Goal: Communication & Community: Ask a question

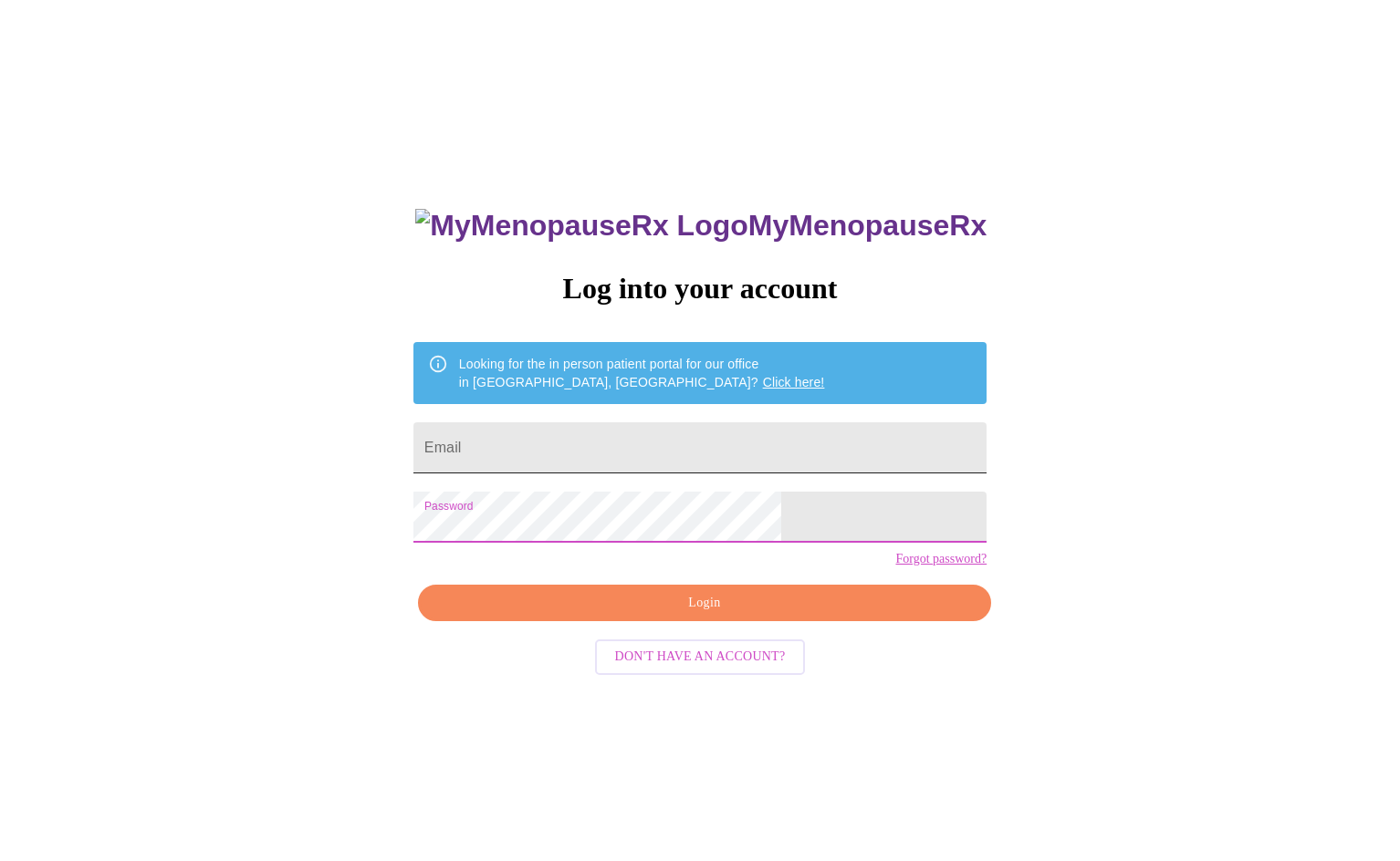
click at [606, 446] on input "Email" at bounding box center [700, 447] width 573 height 51
type input "[EMAIL_ADDRESS][DOMAIN_NAME]"
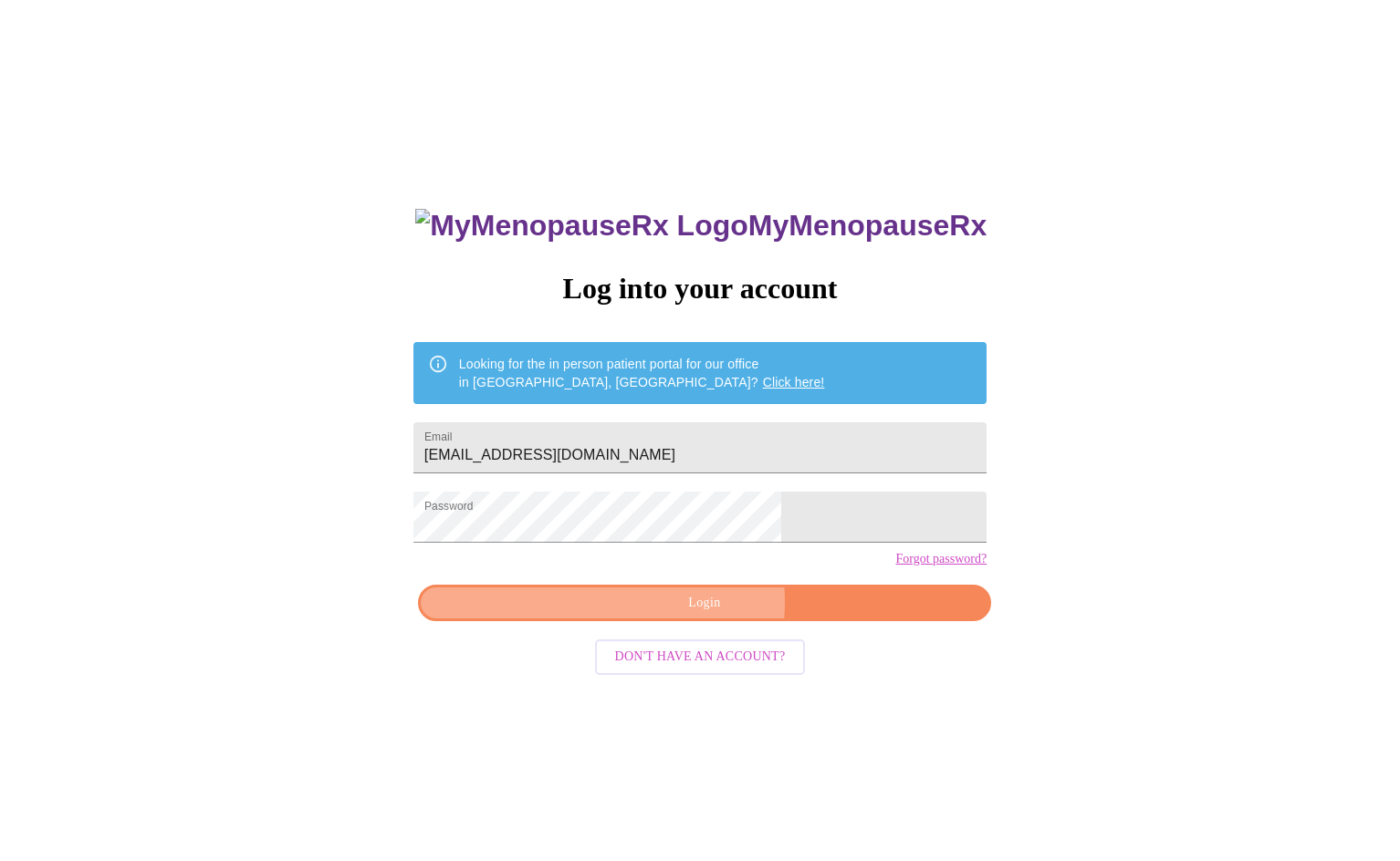
click at [678, 615] on span "Login" at bounding box center [704, 603] width 531 height 23
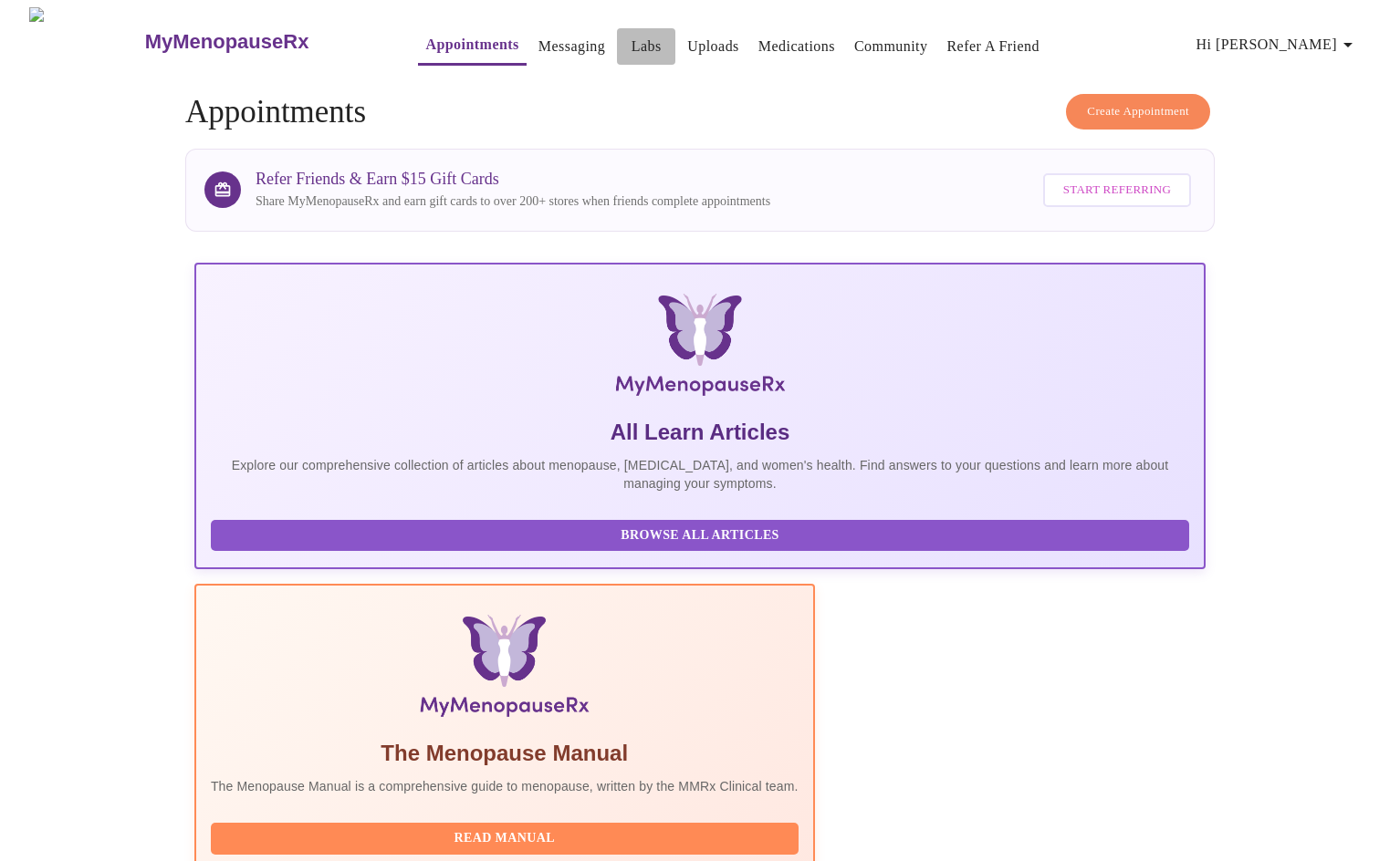
click at [632, 43] on link "Labs" at bounding box center [647, 46] width 30 height 25
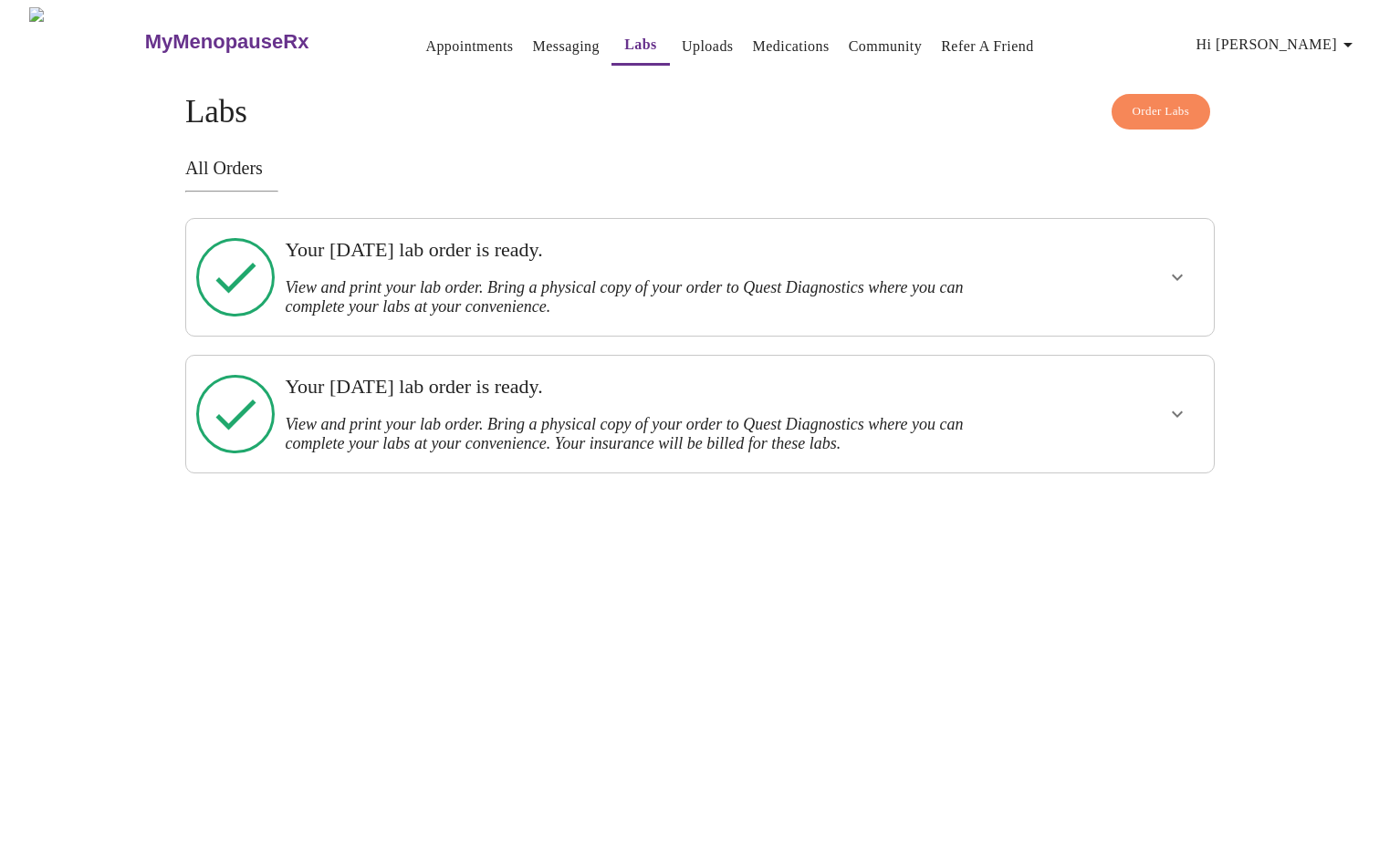
click at [438, 378] on h3 "Your [DATE] lab order is ready." at bounding box center [650, 387] width 731 height 24
click at [1167, 406] on icon "show more" at bounding box center [1178, 415] width 22 height 22
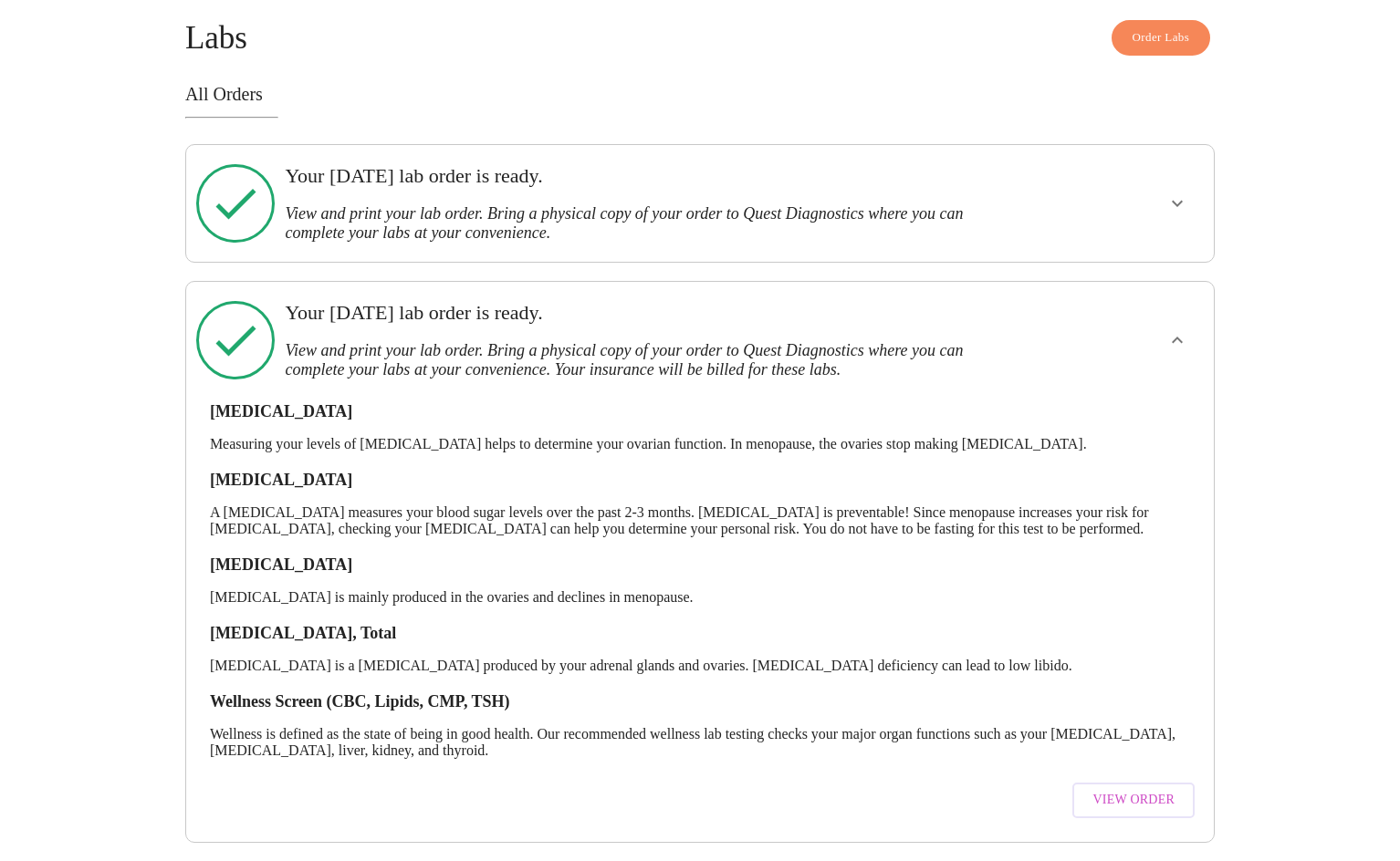
scroll to position [78, 0]
click at [1106, 789] on span "View Order" at bounding box center [1133, 801] width 82 height 23
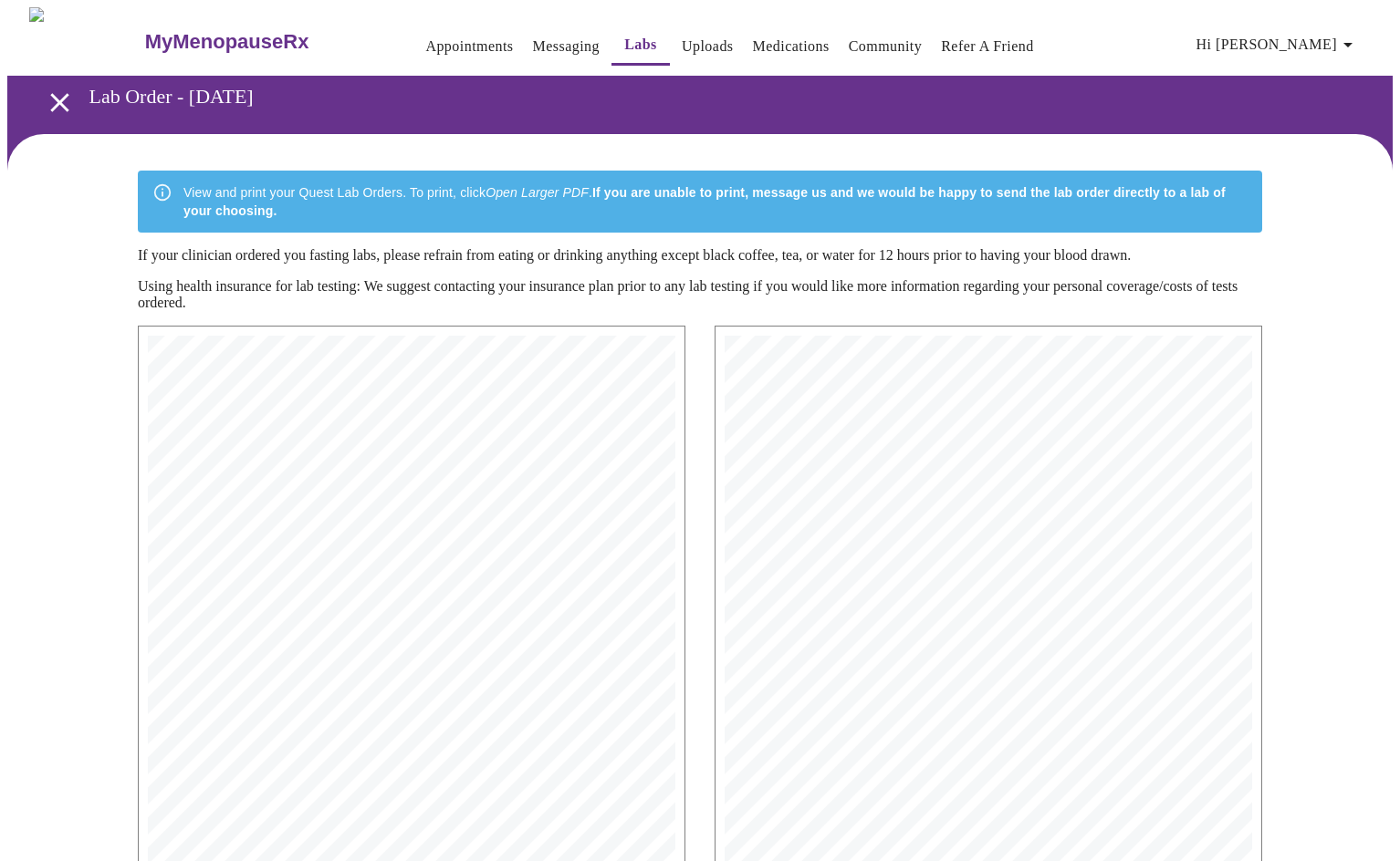
click at [547, 686] on span "496 [MEDICAL_DATA] | CPT: 83036 | Dx: R68.82, Z79.890," at bounding box center [398, 683] width 401 height 11
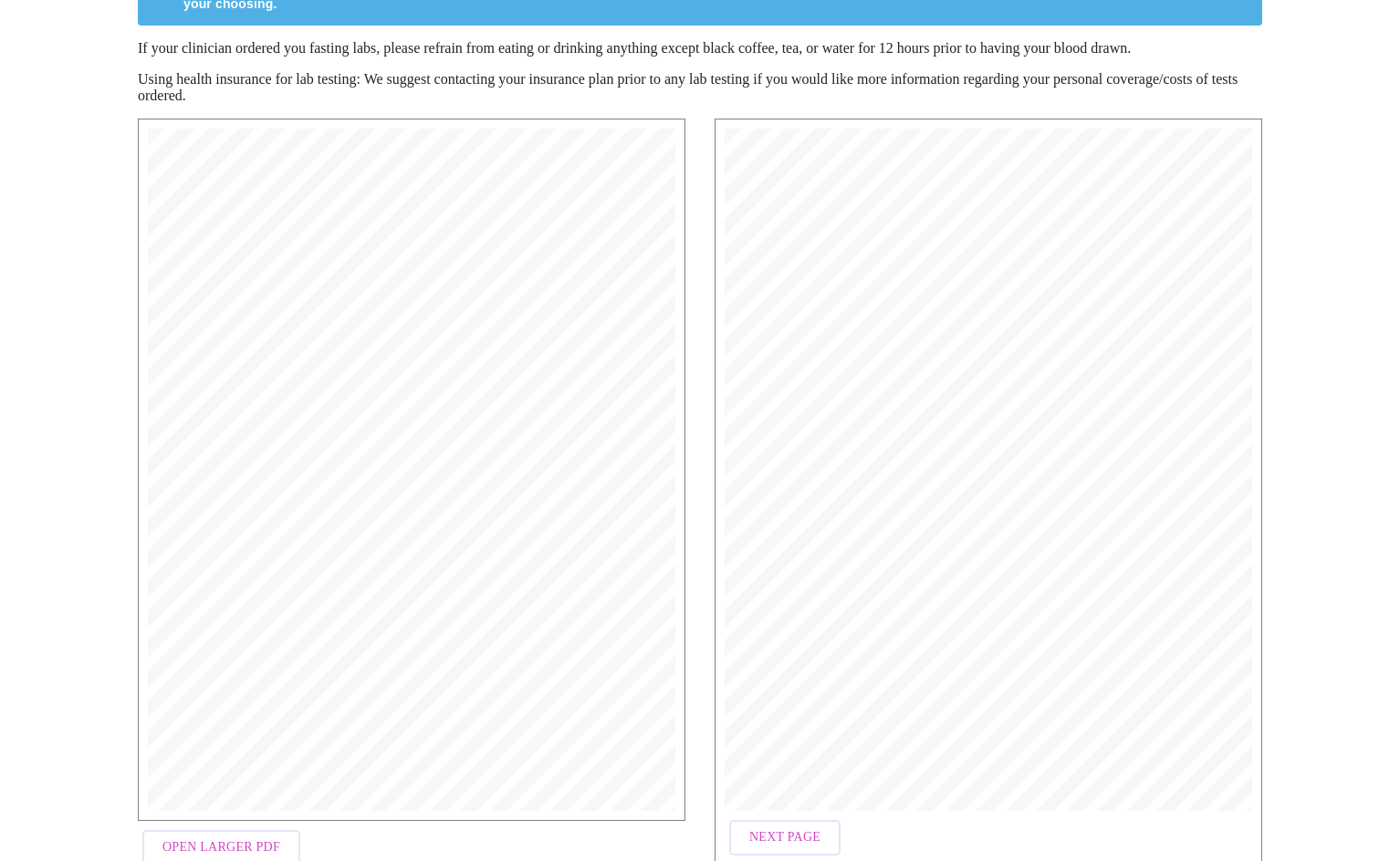
scroll to position [210, 0]
click at [216, 850] on span "Open Larger PDF" at bounding box center [221, 845] width 118 height 23
click at [66, 215] on div "View and print your Quest Lab Orders. To print, click Open Larger PDF . If you …" at bounding box center [700, 443] width 1385 height 1037
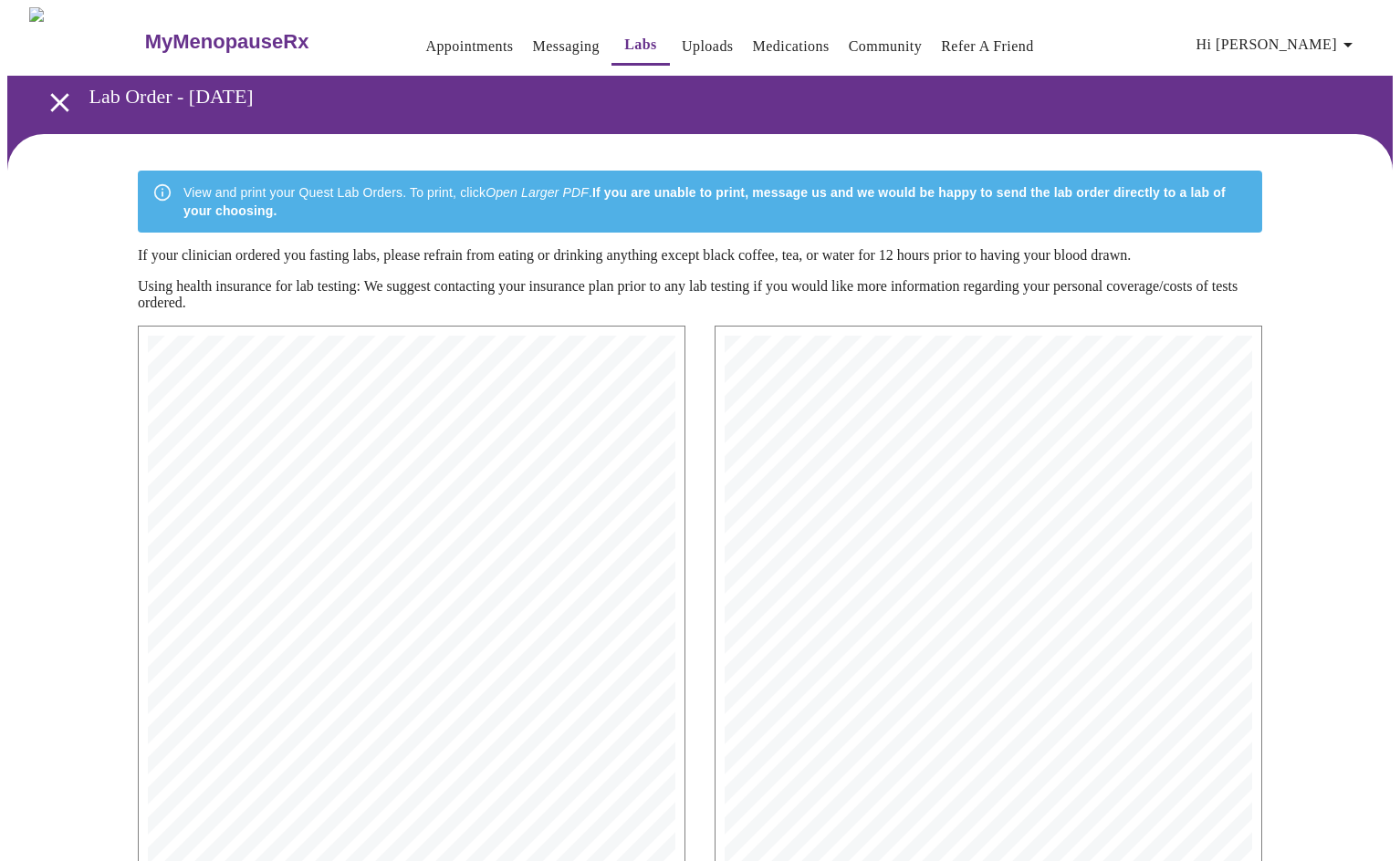
scroll to position [0, 0]
click at [533, 44] on link "Messaging" at bounding box center [567, 46] width 67 height 25
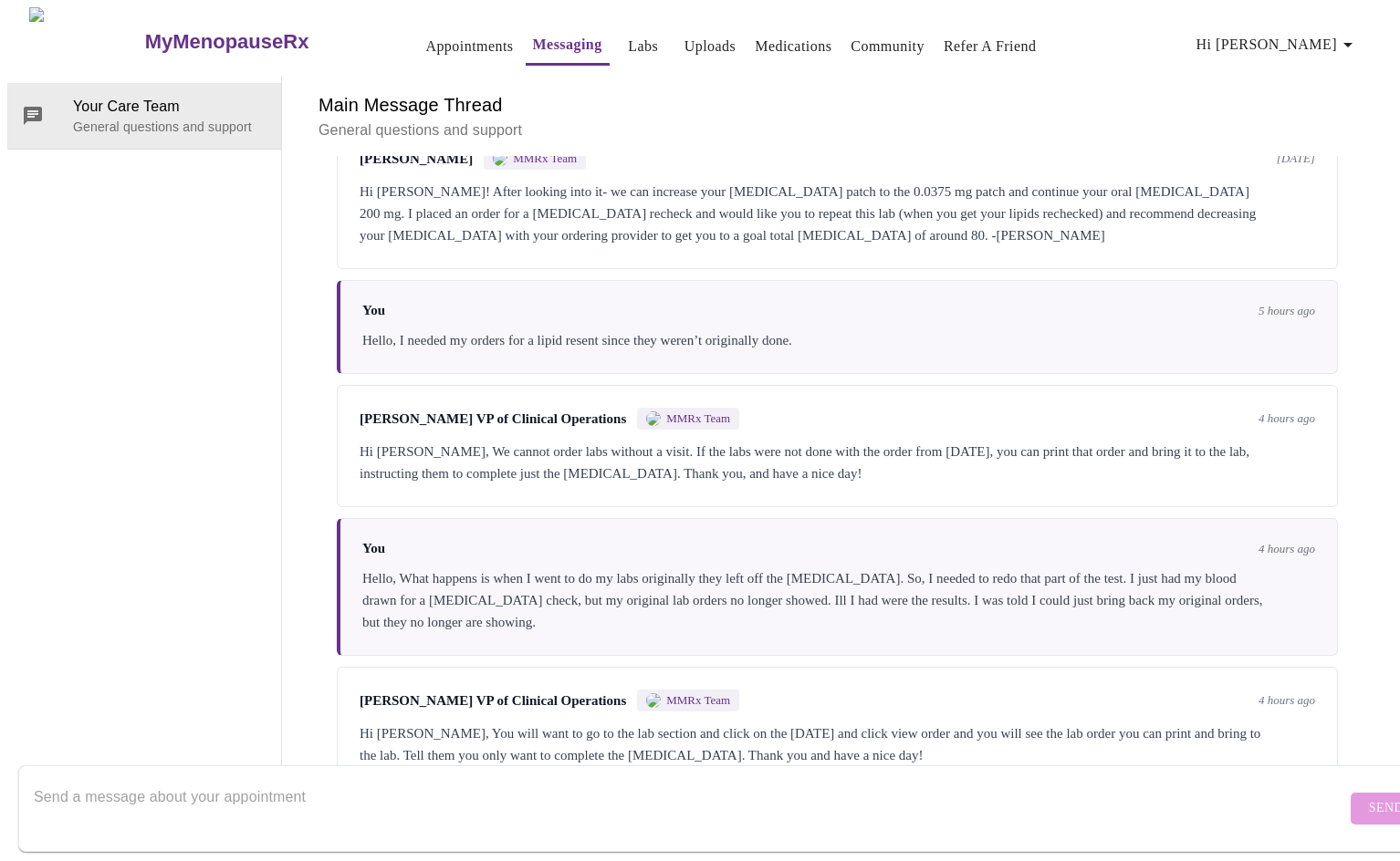
scroll to position [69, 0]
click at [581, 779] on textarea "Send a message about your appointment" at bounding box center [689, 808] width 1313 height 59
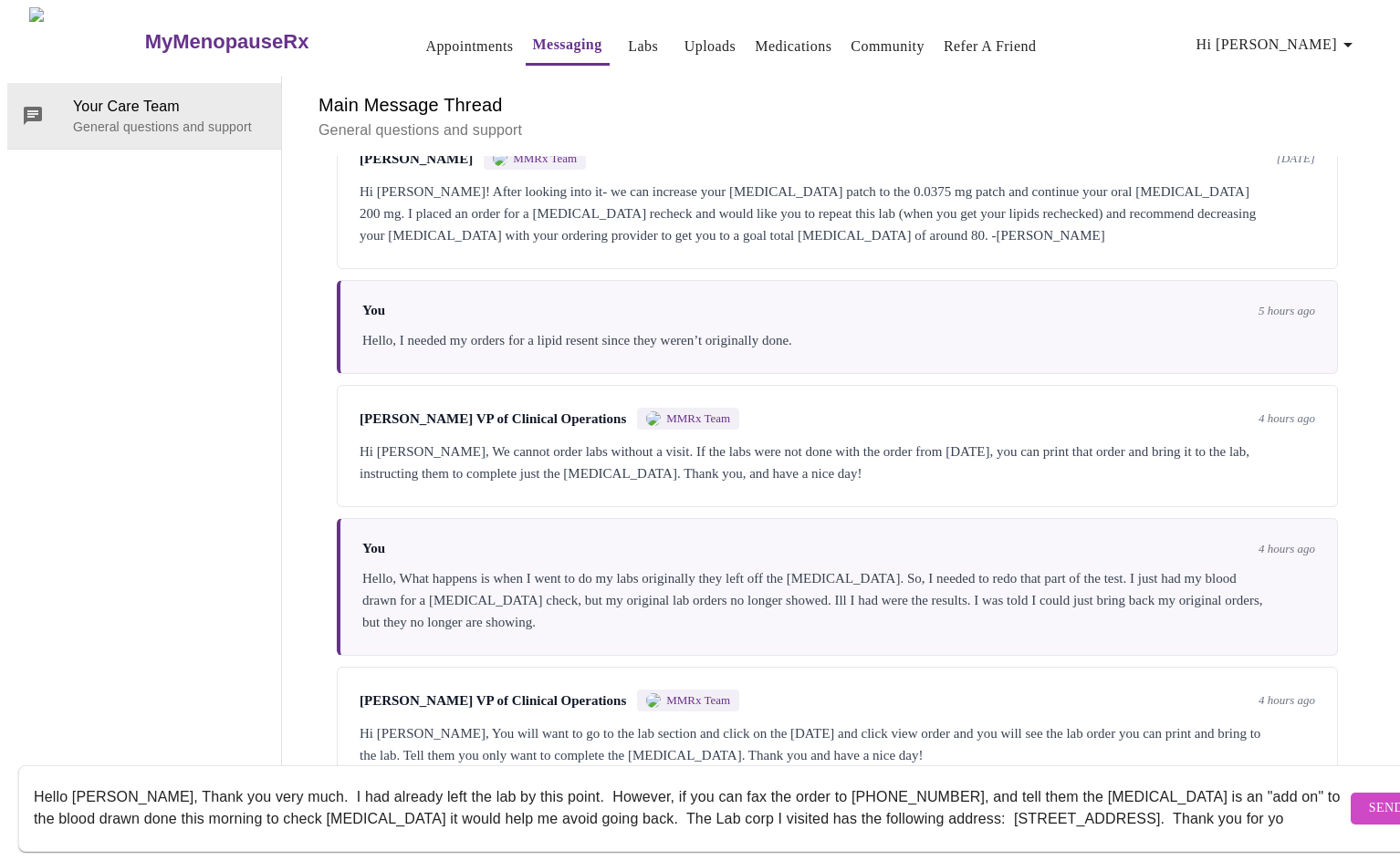
scroll to position [12, 0]
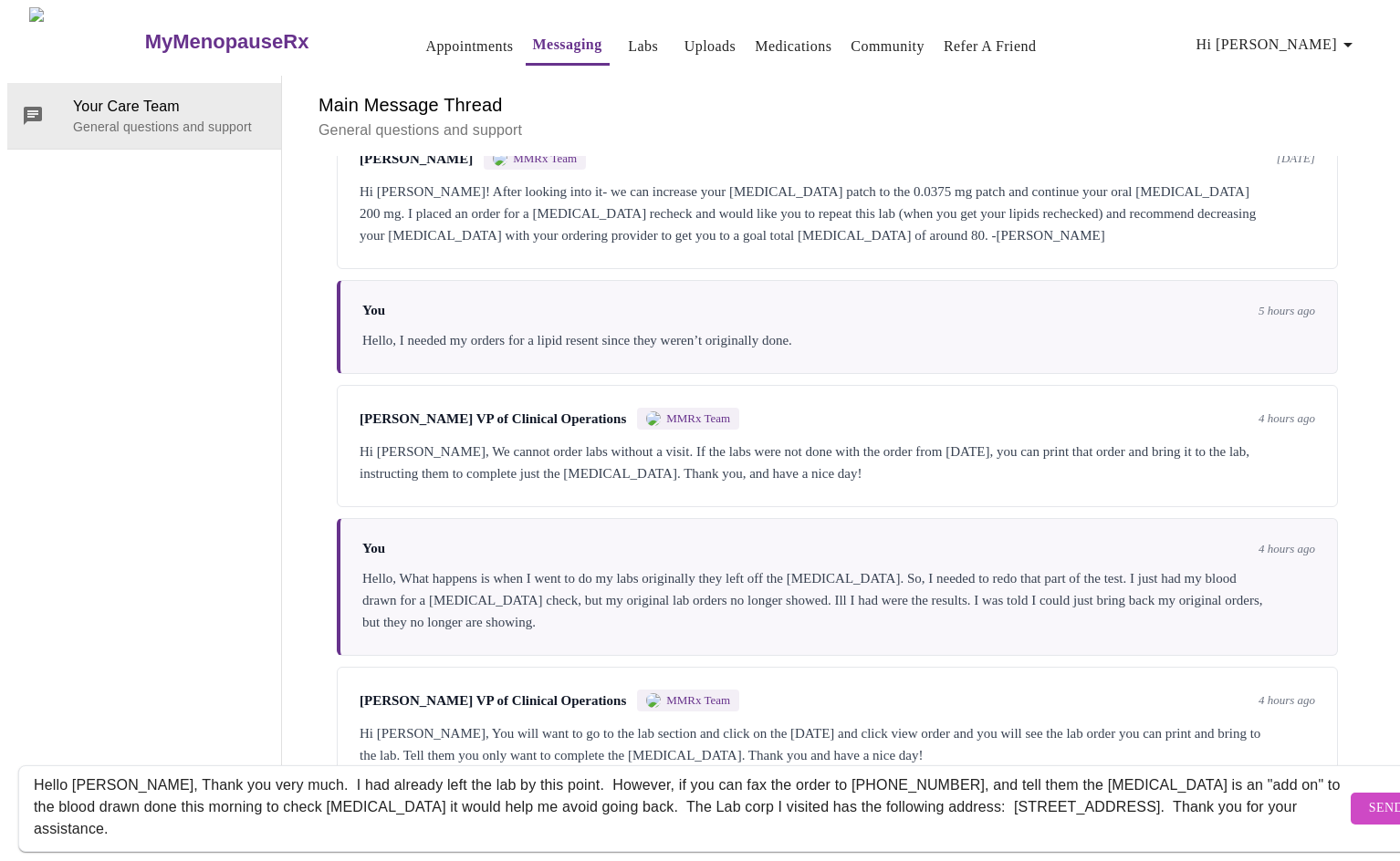
type textarea "Hello [PERSON_NAME], Thank you very much. I had already left the lab by this po…"
click at [1368, 797] on span "Send" at bounding box center [1385, 808] width 34 height 23
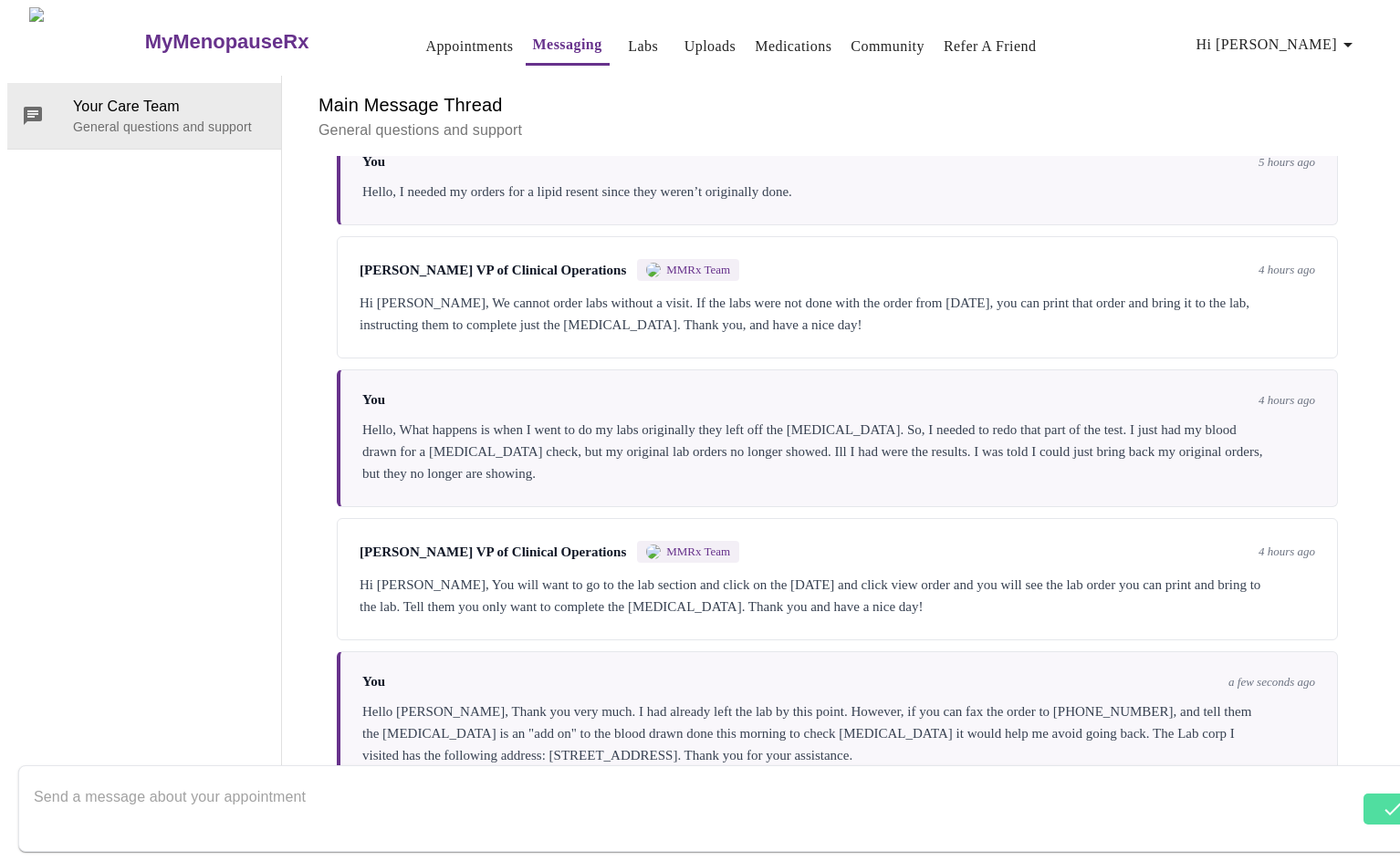
scroll to position [2602, 0]
